Goal: Communication & Community: Connect with others

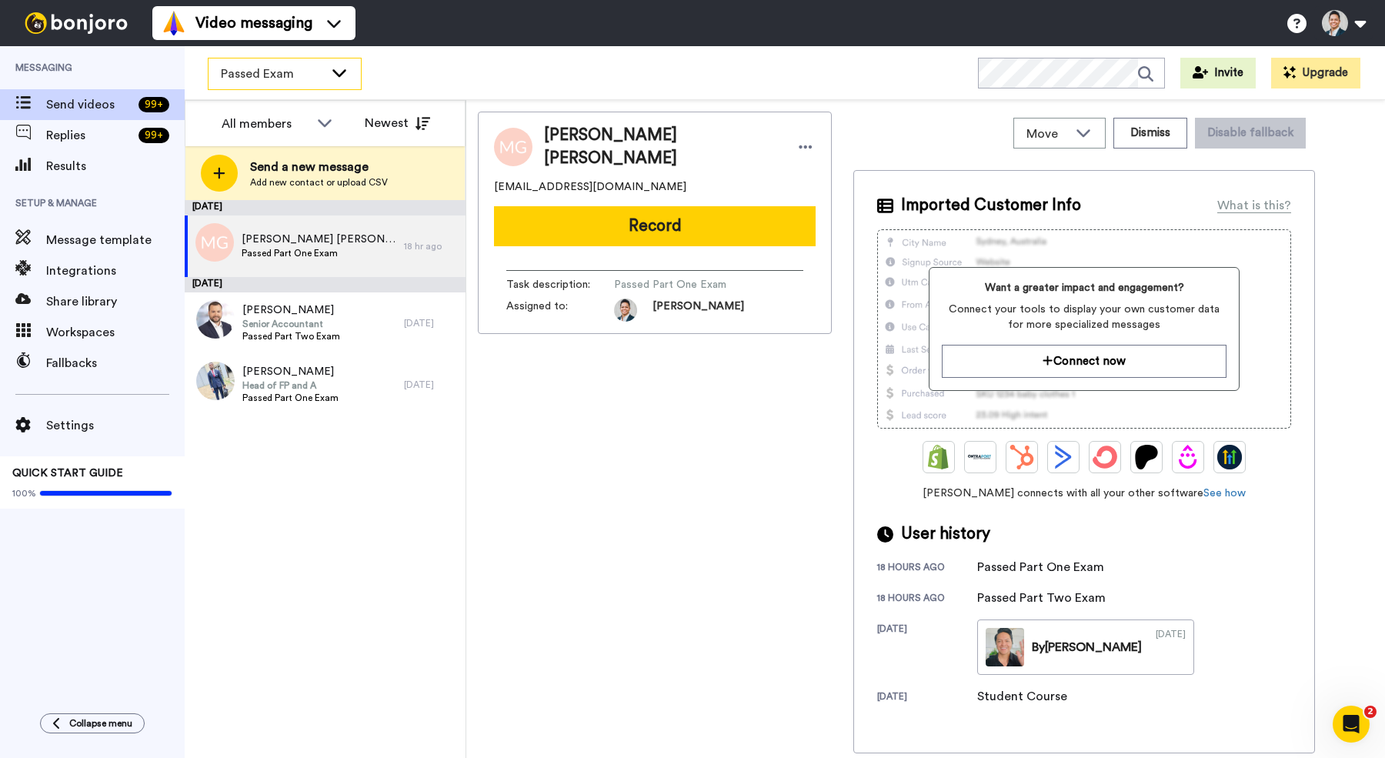
click at [334, 79] on div "Passed Exam" at bounding box center [284, 73] width 152 height 31
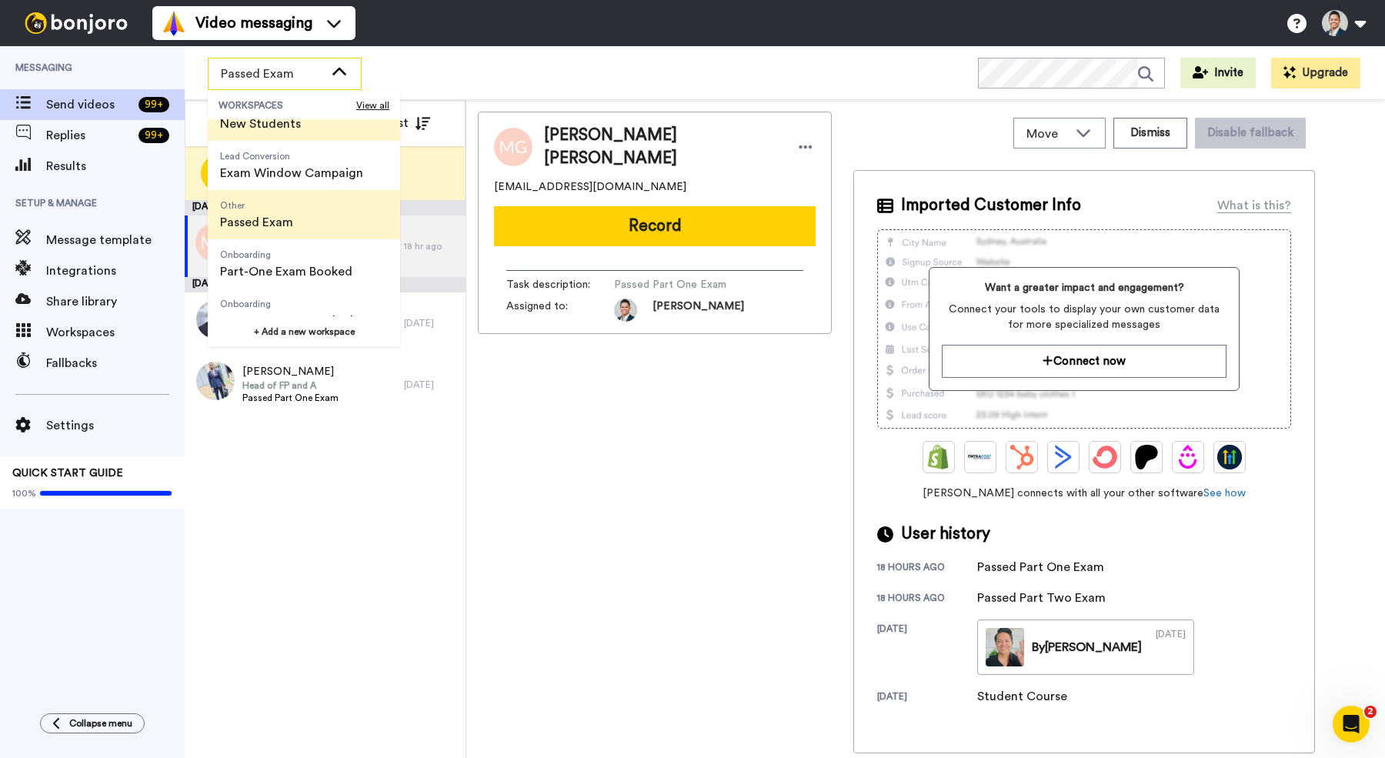
scroll to position [78, 0]
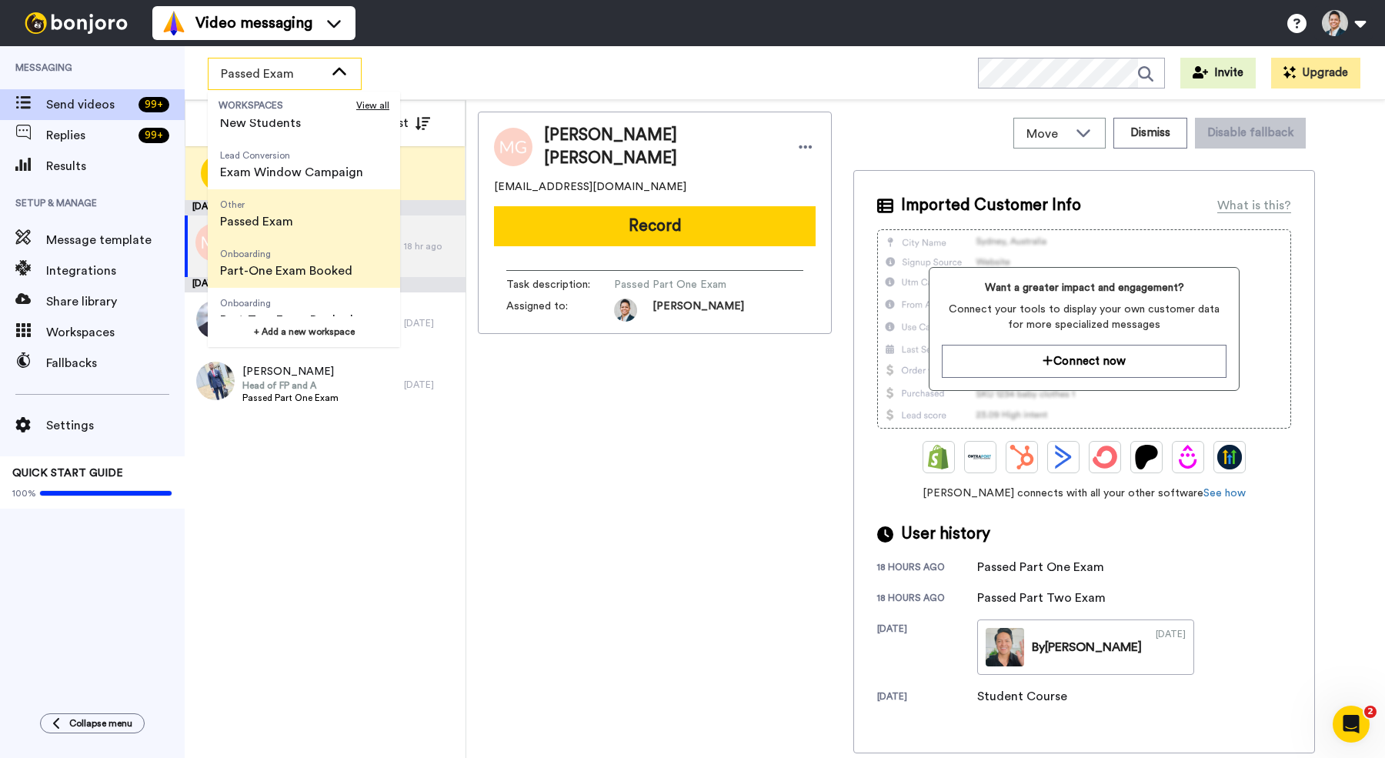
click at [321, 252] on span "Onboarding" at bounding box center [286, 254] width 132 height 12
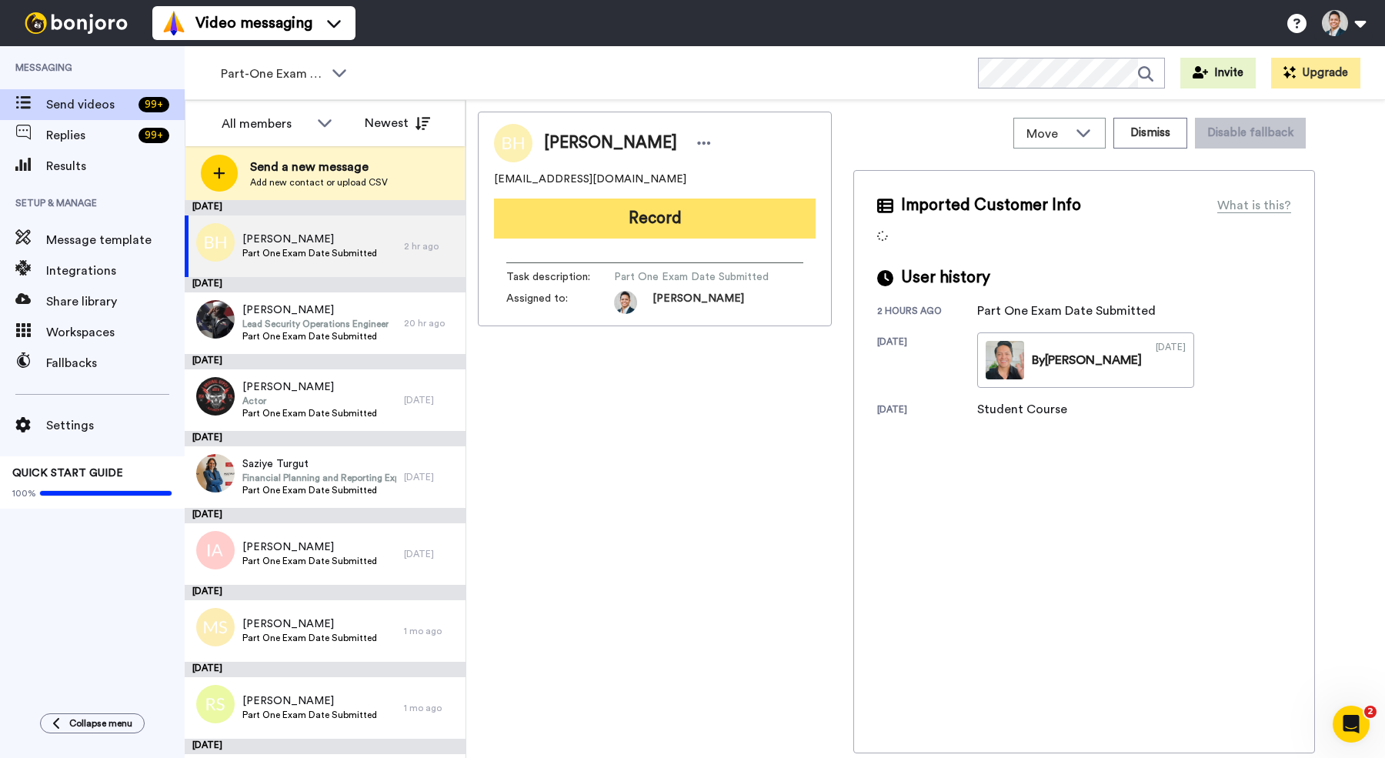
click at [656, 228] on button "Record" at bounding box center [655, 218] width 322 height 40
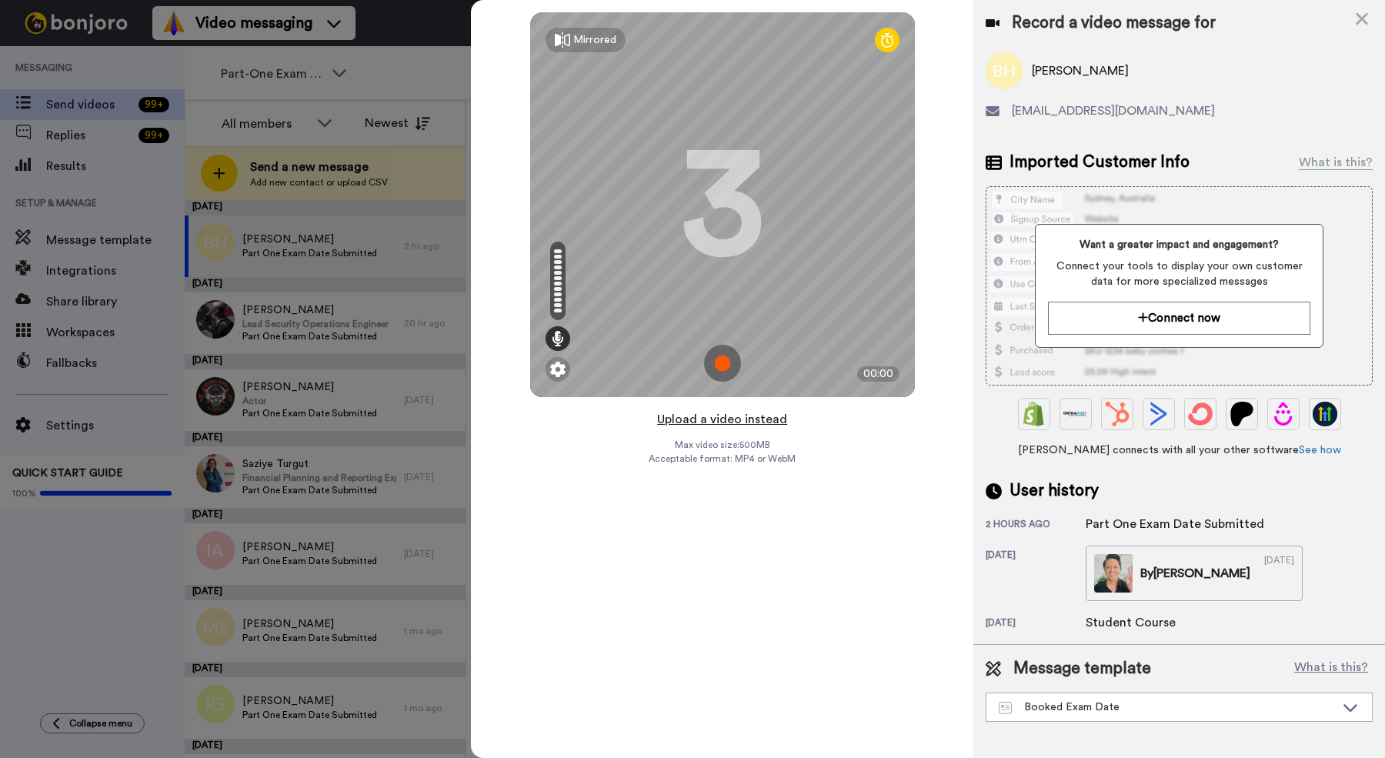
click at [721, 418] on button "Upload a video instead" at bounding box center [721, 419] width 139 height 20
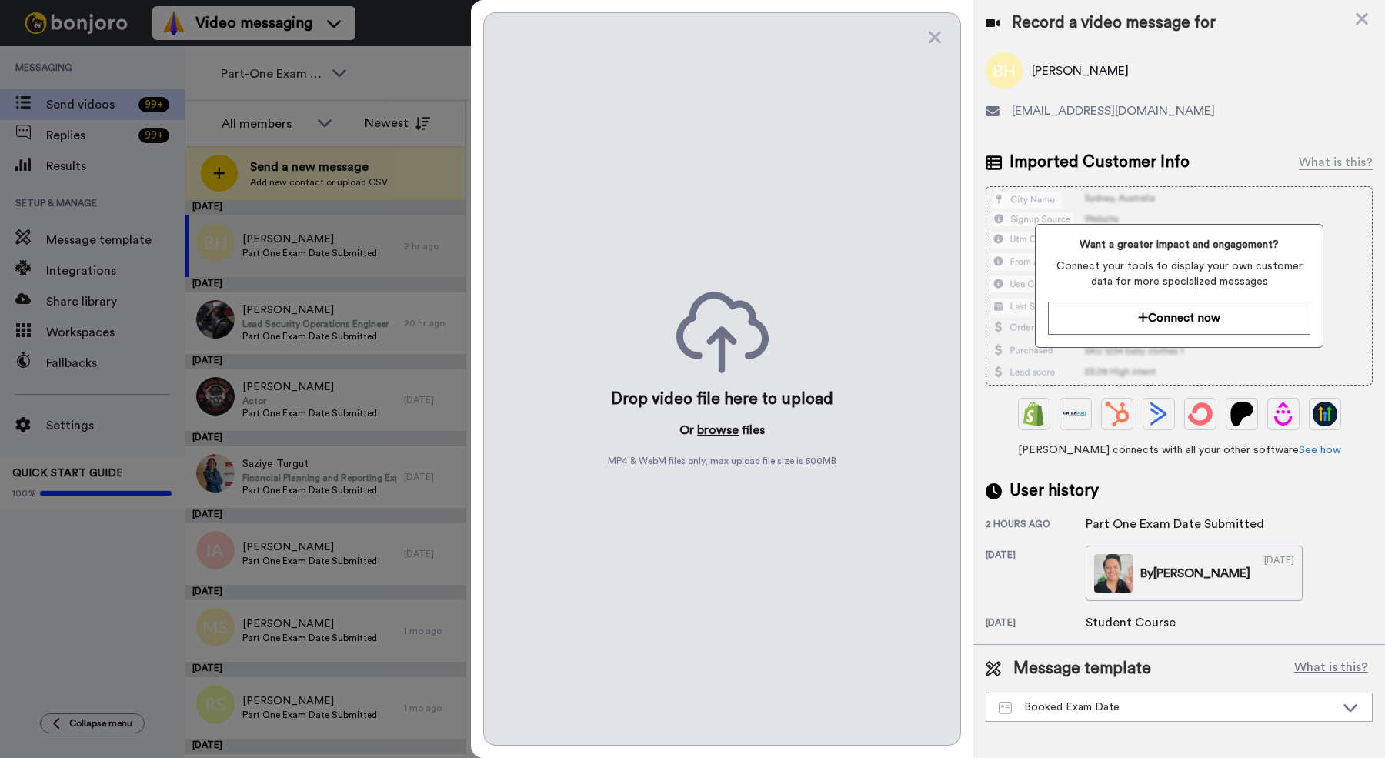
click at [721, 432] on button "browse" at bounding box center [718, 430] width 42 height 18
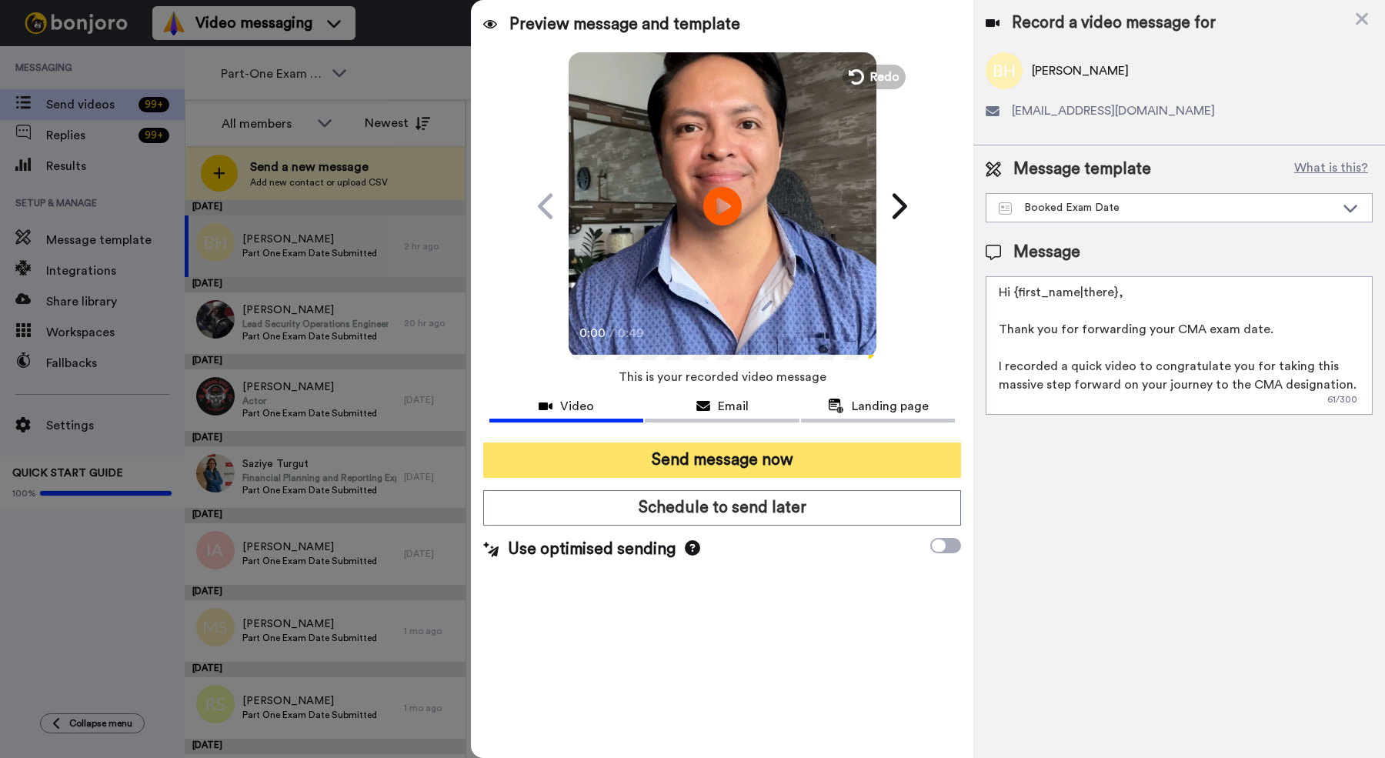
click at [652, 467] on button "Send message now" at bounding box center [722, 459] width 478 height 35
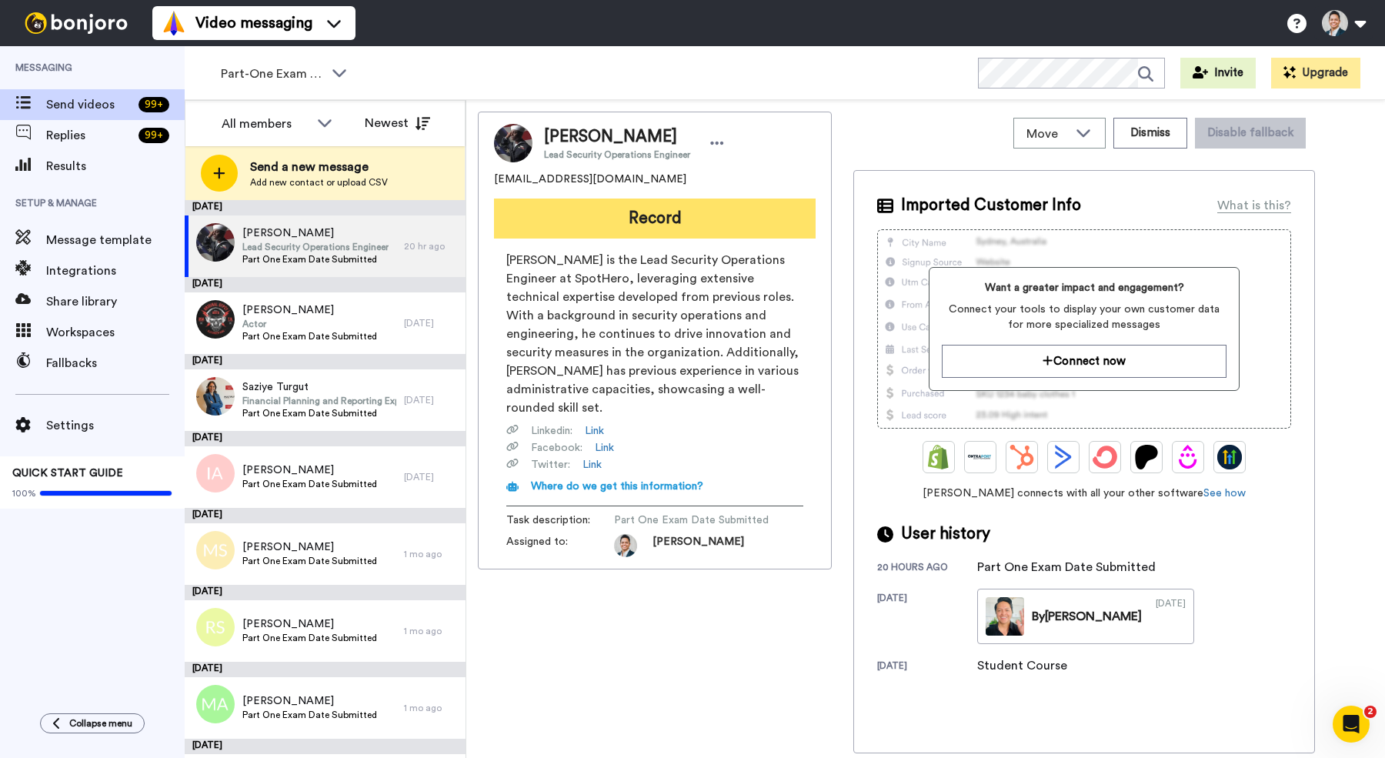
click at [582, 218] on button "Record" at bounding box center [655, 218] width 322 height 40
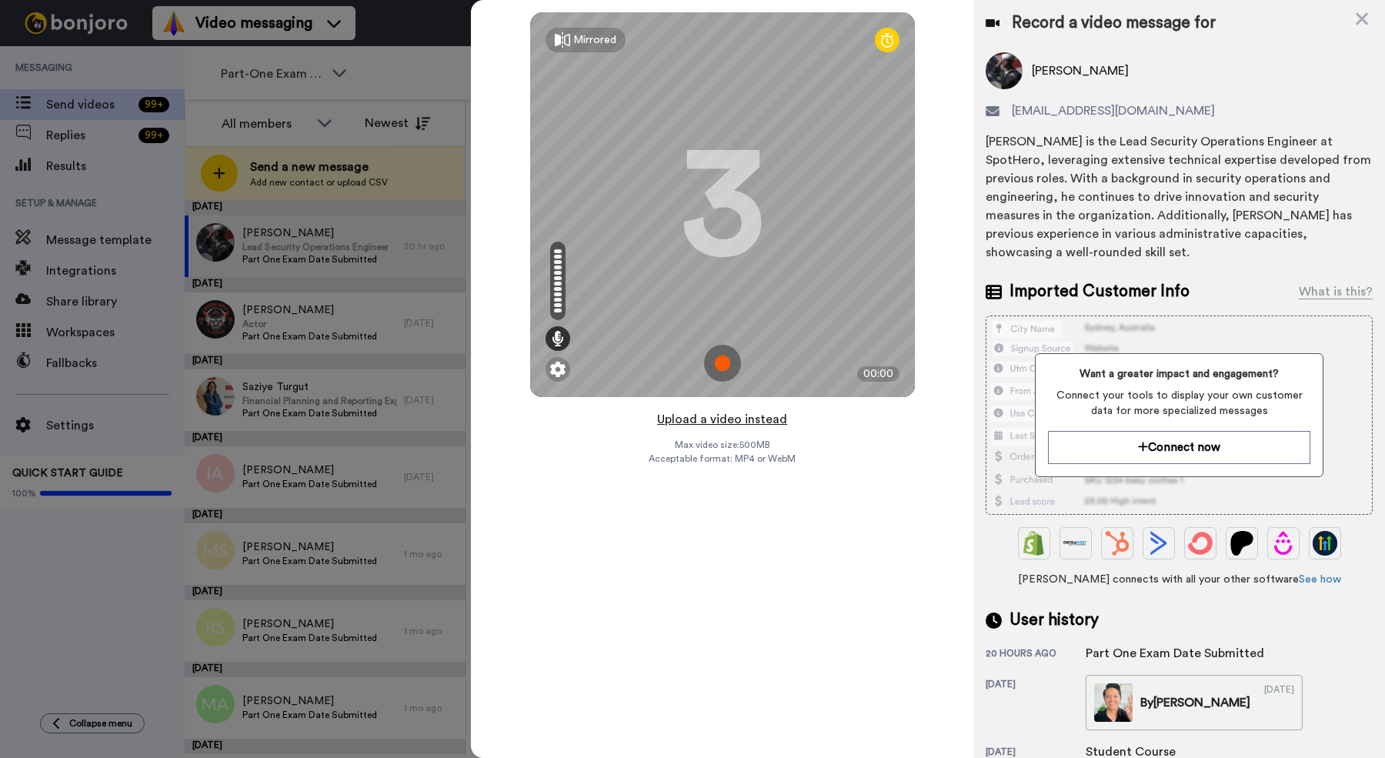
click at [686, 423] on button "Upload a video instead" at bounding box center [721, 419] width 139 height 20
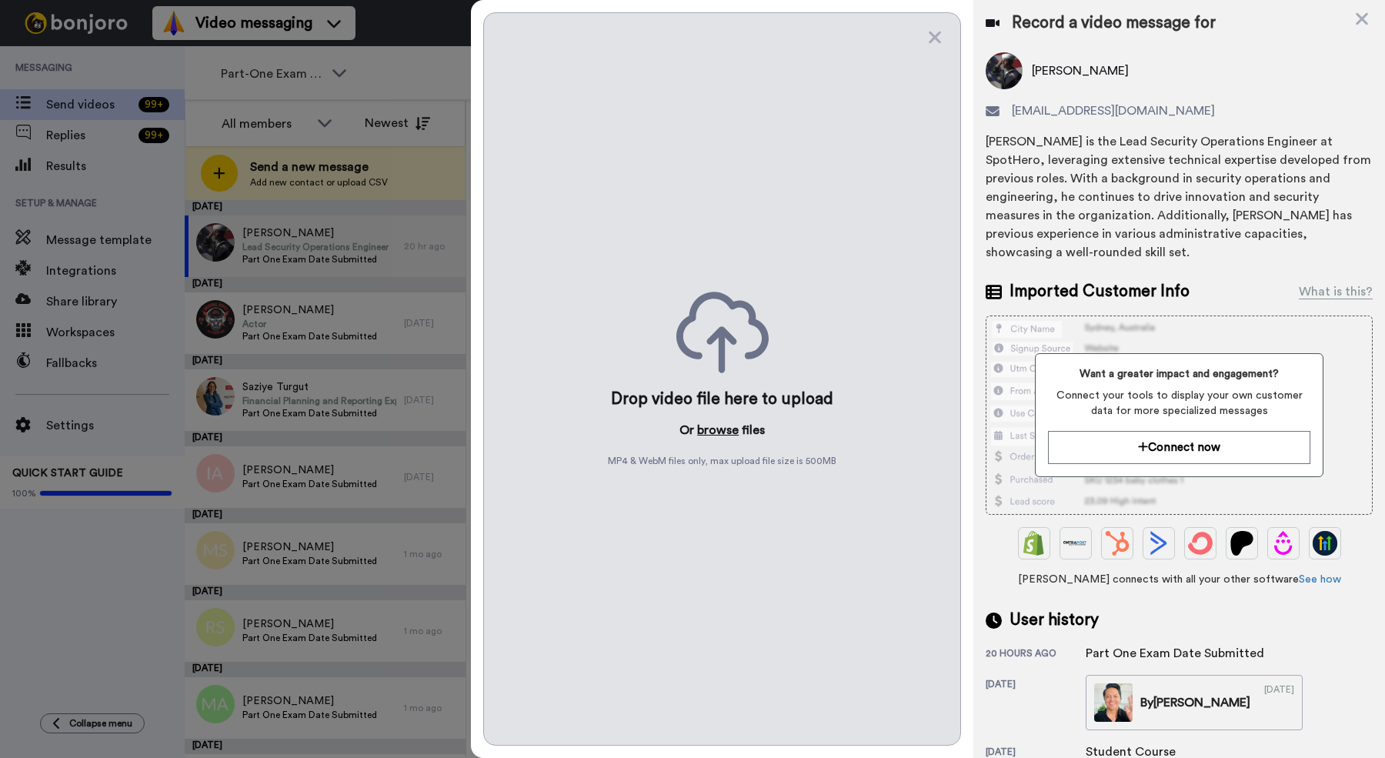
click at [725, 435] on button "browse" at bounding box center [718, 430] width 42 height 18
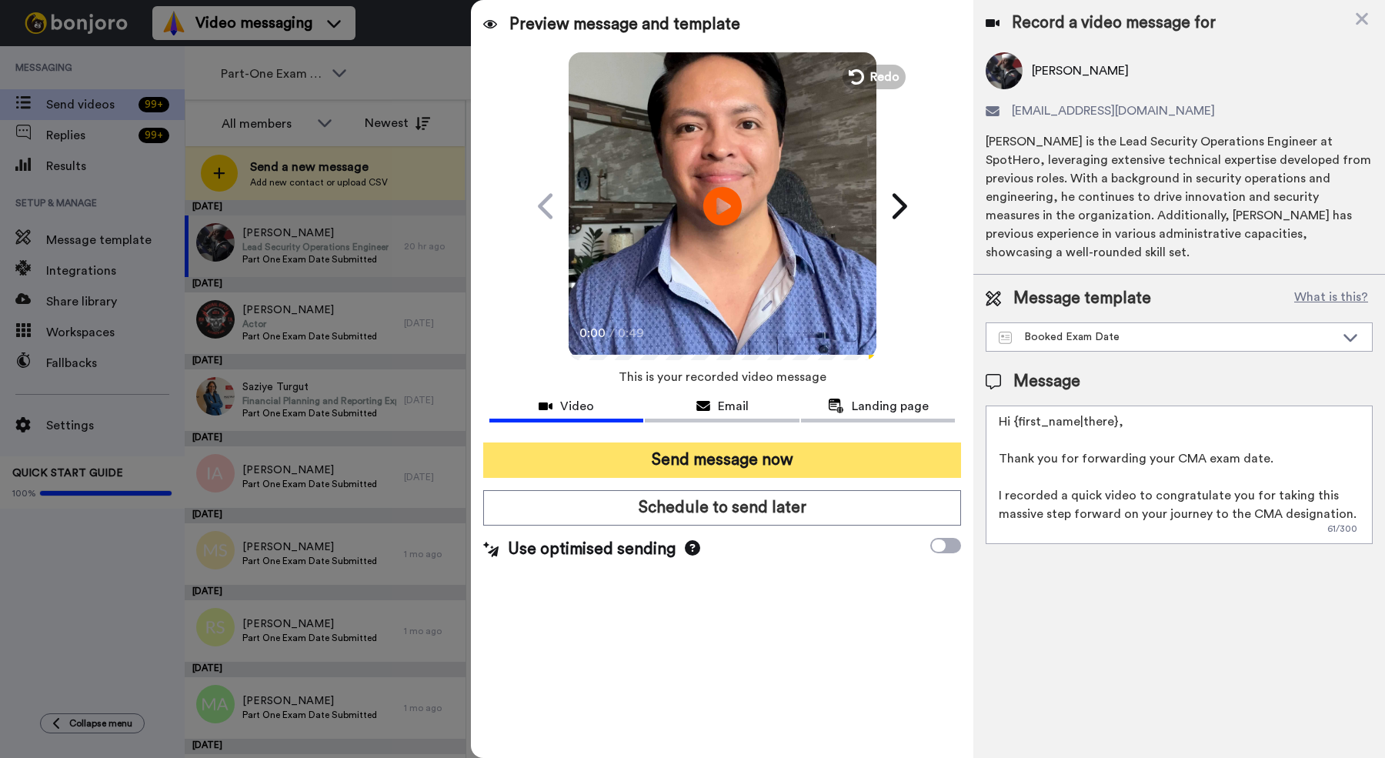
click at [772, 474] on button "Send message now" at bounding box center [722, 459] width 478 height 35
